Goal: Task Accomplishment & Management: Use online tool/utility

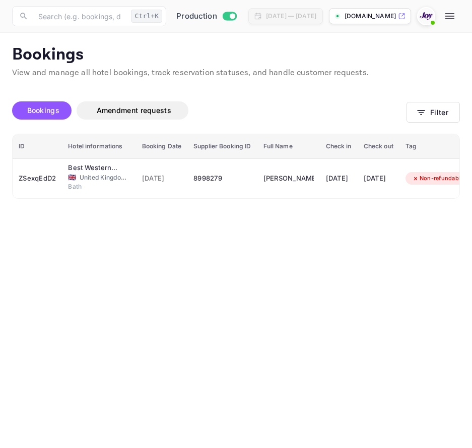
click at [423, 100] on div "Bookings Amendment requests Filter" at bounding box center [236, 112] width 448 height 42
click at [425, 109] on icon "button" at bounding box center [421, 112] width 10 height 10
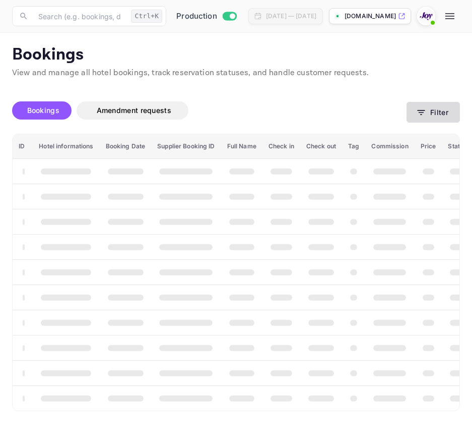
click at [420, 107] on icon "button" at bounding box center [421, 112] width 10 height 10
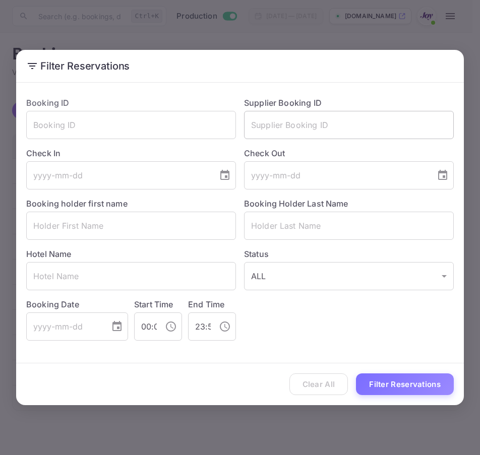
click at [385, 130] on input "text" at bounding box center [349, 125] width 210 height 28
paste input "8956422"
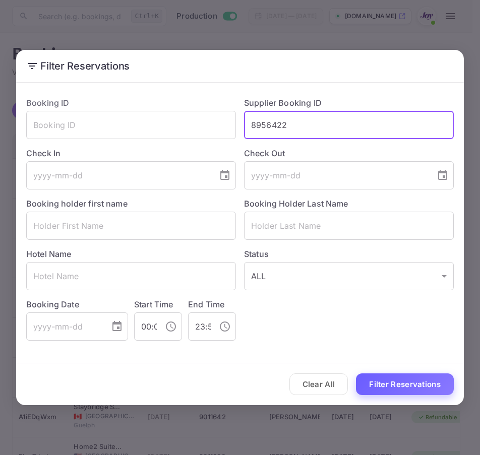
type input "8956422"
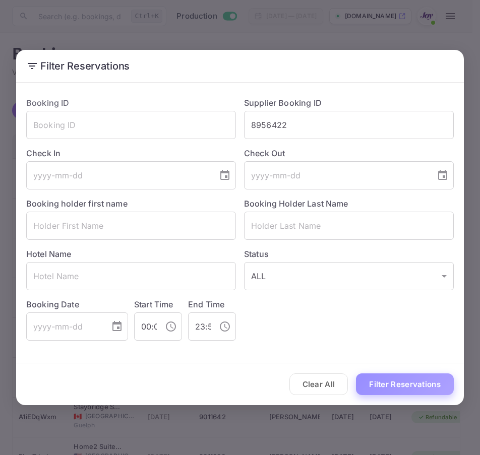
click at [402, 386] on button "Filter Reservations" at bounding box center [405, 385] width 98 height 22
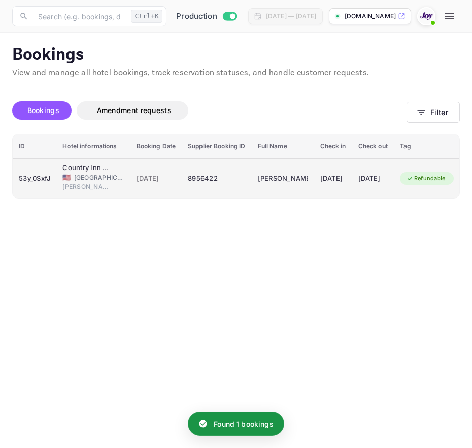
click at [33, 175] on div "53y_0SxfJ" at bounding box center [35, 178] width 32 height 16
